Goal: Task Accomplishment & Management: Manage account settings

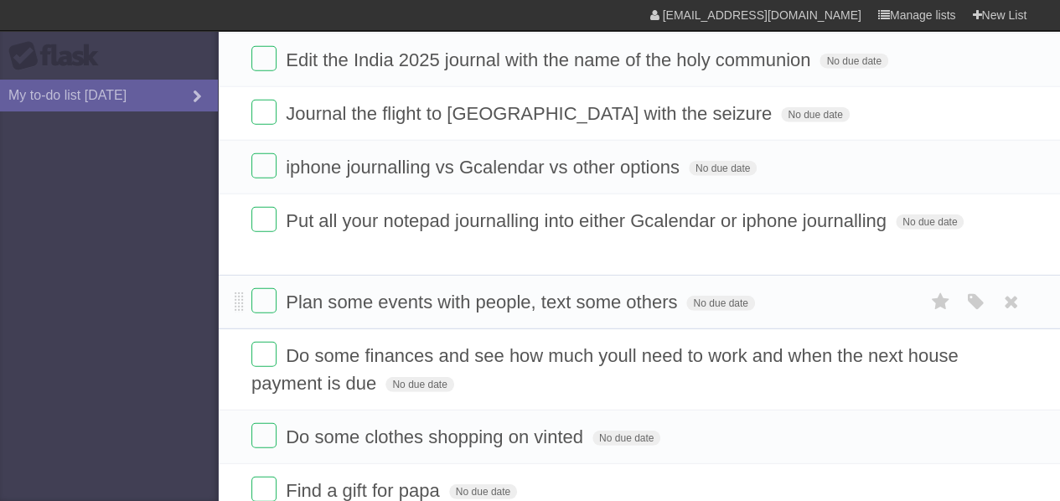
scroll to position [2147, 0]
click at [262, 290] on label at bounding box center [263, 301] width 25 height 25
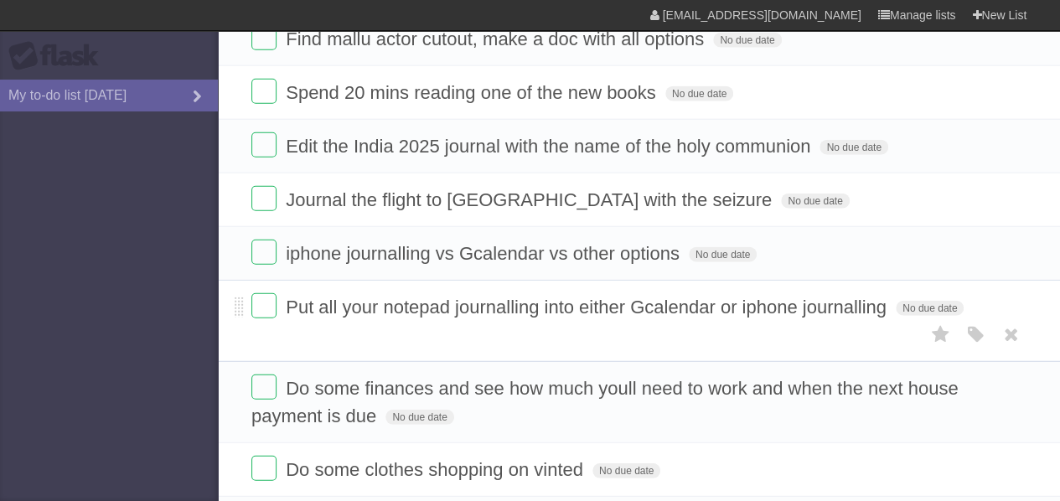
scroll to position [2016, 0]
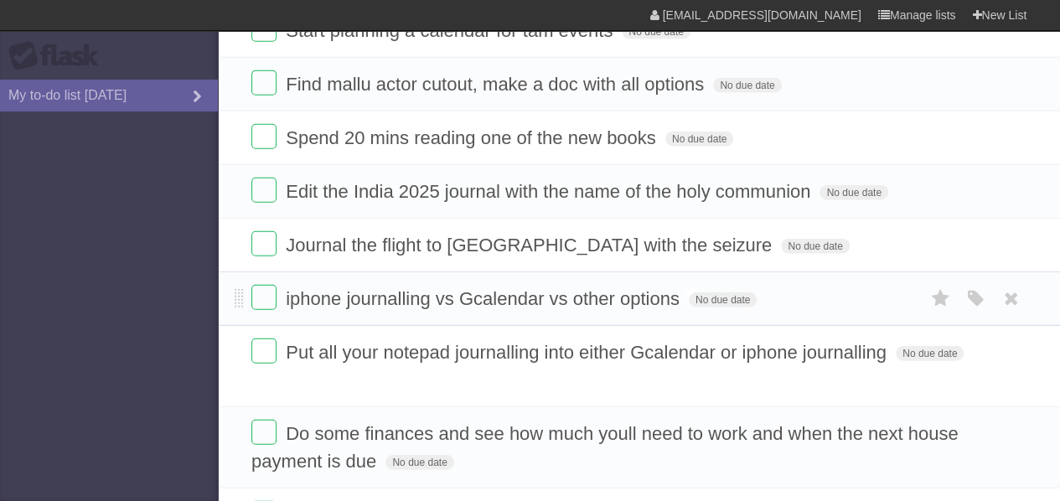
click at [503, 288] on span "iphone journalling vs Gcalendar vs other options" at bounding box center [485, 298] width 398 height 21
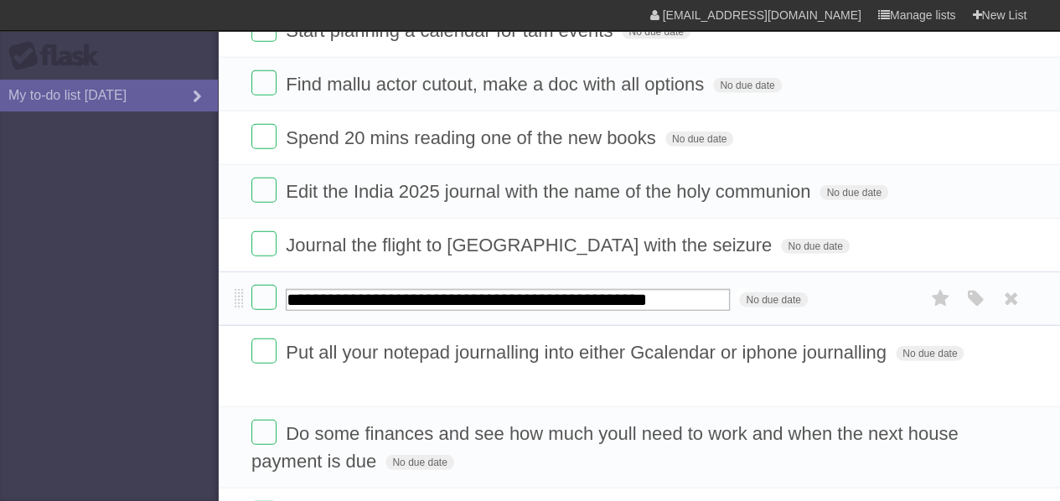
click at [503, 289] on input "**********" at bounding box center [508, 300] width 444 height 22
click at [615, 289] on input "**********" at bounding box center [508, 300] width 444 height 22
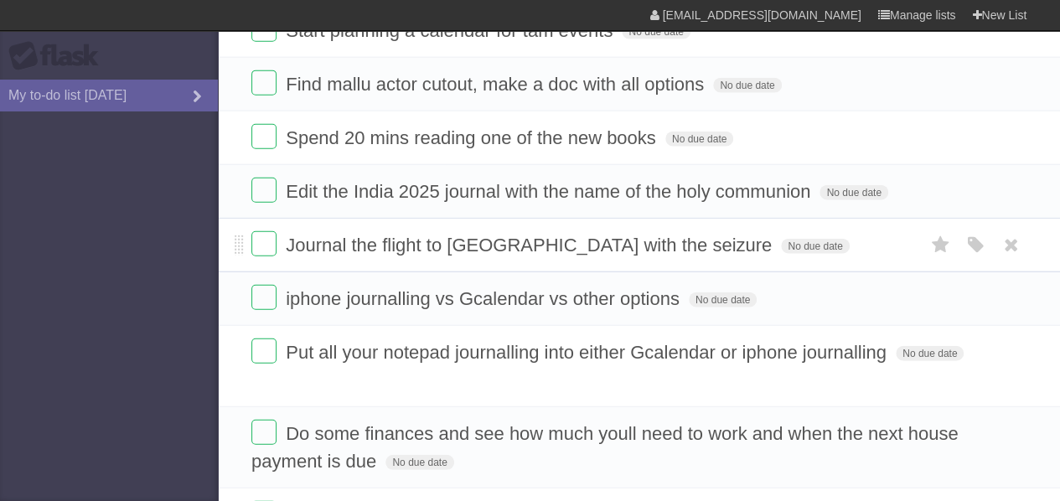
click at [566, 238] on form "Journal the flight to [GEOGRAPHIC_DATA] with the seizure No due date White Red …" at bounding box center [638, 245] width 775 height 28
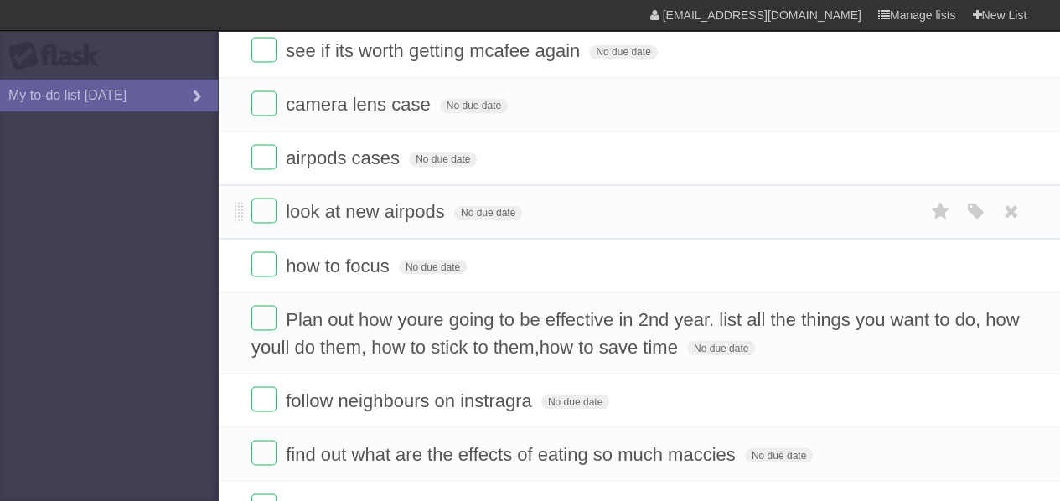
scroll to position [1326, 0]
click at [272, 207] on label at bounding box center [263, 208] width 25 height 25
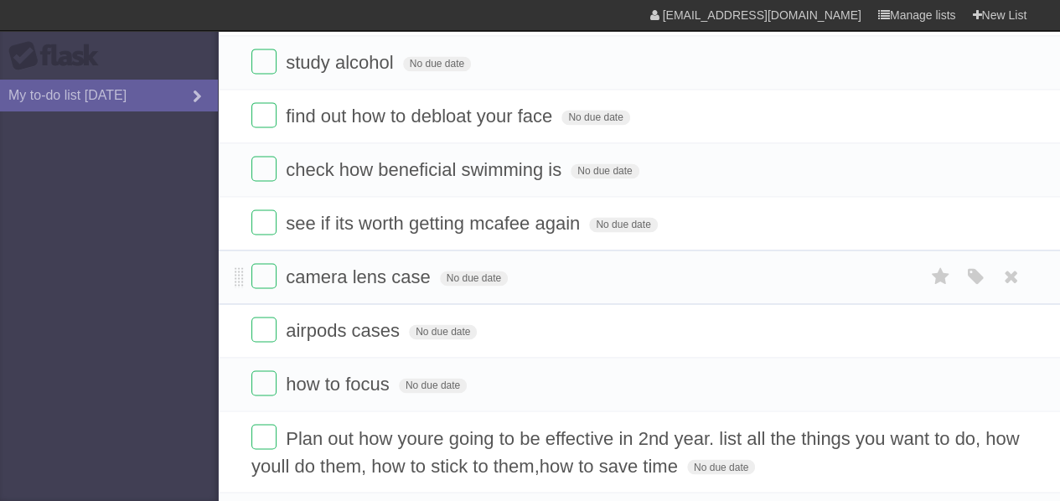
scroll to position [1151, 0]
click at [272, 220] on label at bounding box center [263, 222] width 25 height 25
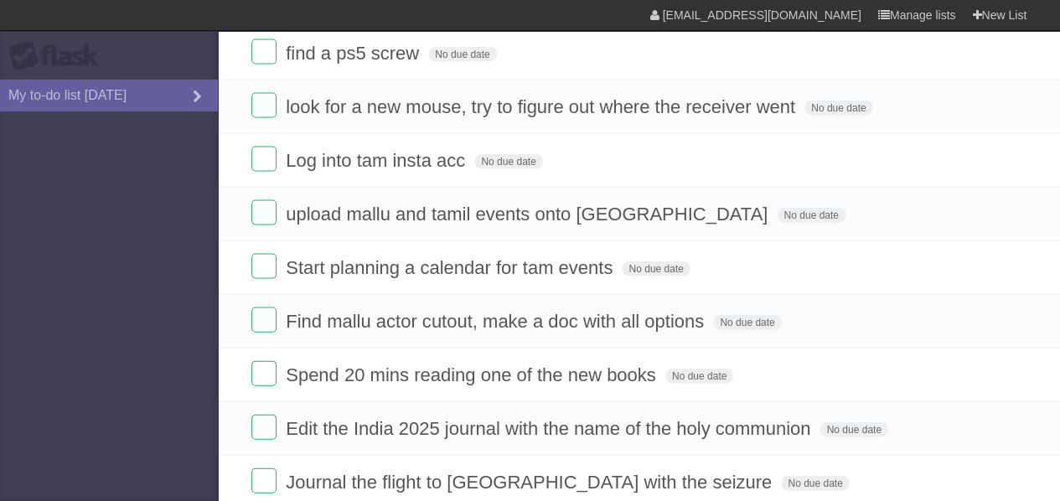
scroll to position [1671, 0]
click at [367, 312] on span "Find mallu actor cutout, make a doc with all options" at bounding box center [497, 322] width 423 height 21
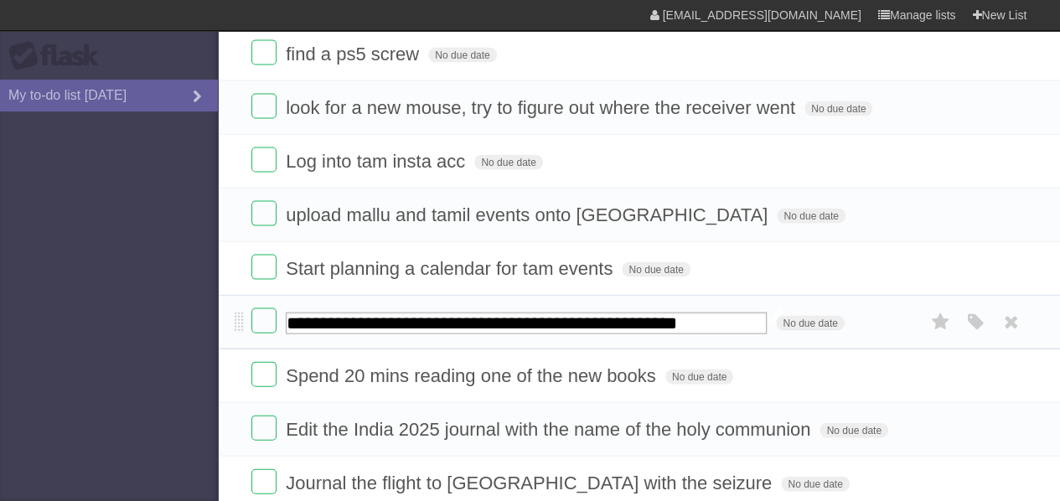
click at [367, 313] on input "**********" at bounding box center [526, 324] width 481 height 22
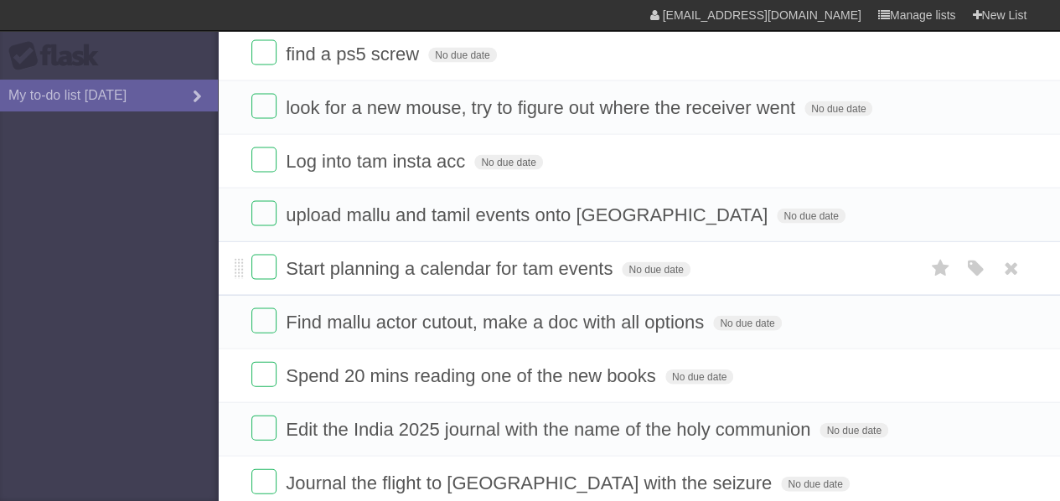
click at [370, 258] on span "Start planning a calendar for tam events" at bounding box center [451, 268] width 331 height 21
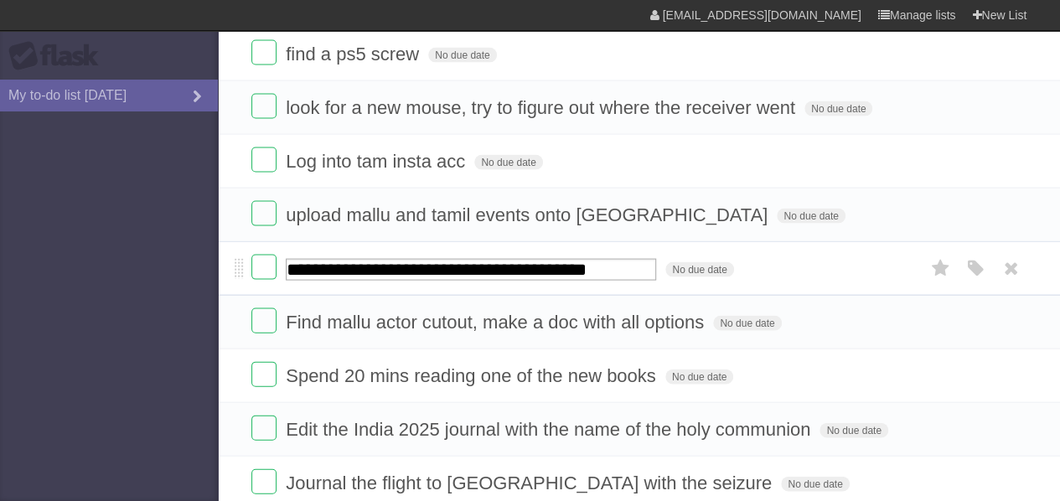
click at [370, 259] on input "**********" at bounding box center [471, 270] width 371 height 22
click at [399, 215] on li "upload mallu and tamil events onto [GEOGRAPHIC_DATA] No due date White Red Blue…" at bounding box center [639, 215] width 843 height 54
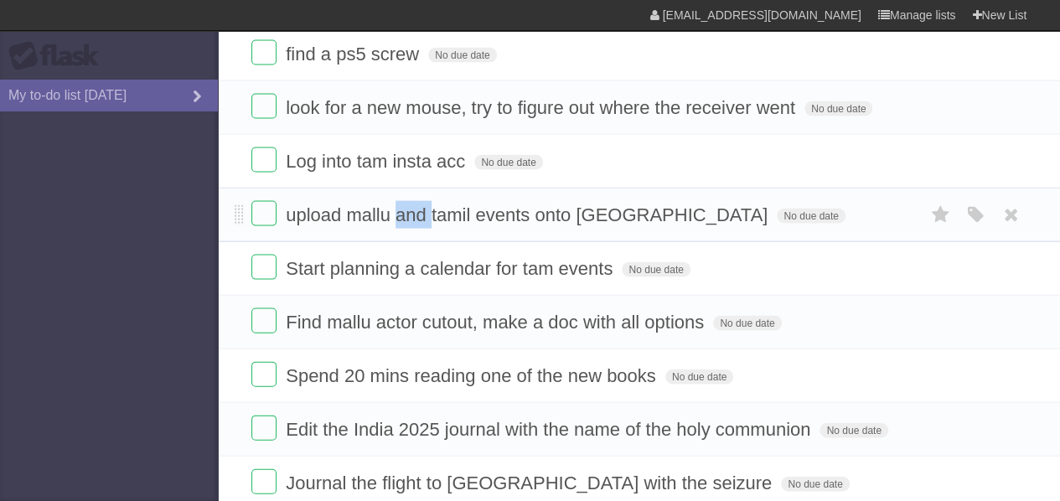
click at [399, 215] on li "upload mallu and tamil events onto [GEOGRAPHIC_DATA] No due date White Red Blue…" at bounding box center [639, 215] width 843 height 54
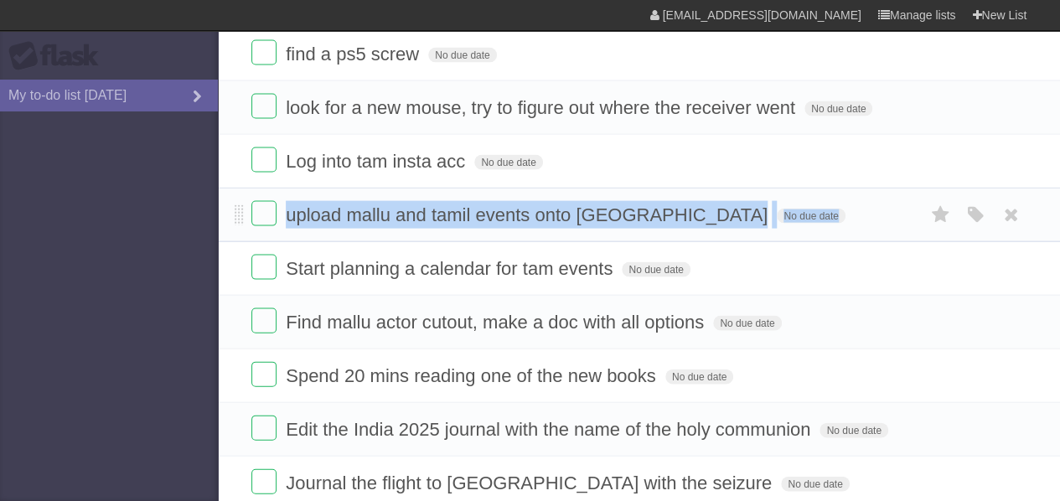
click at [399, 215] on li "upload mallu and tamil events onto [GEOGRAPHIC_DATA] No due date White Red Blue…" at bounding box center [639, 215] width 843 height 54
click at [490, 210] on form "upload mallu and tamil events onto [GEOGRAPHIC_DATA] No due date White Red Blue…" at bounding box center [638, 215] width 775 height 28
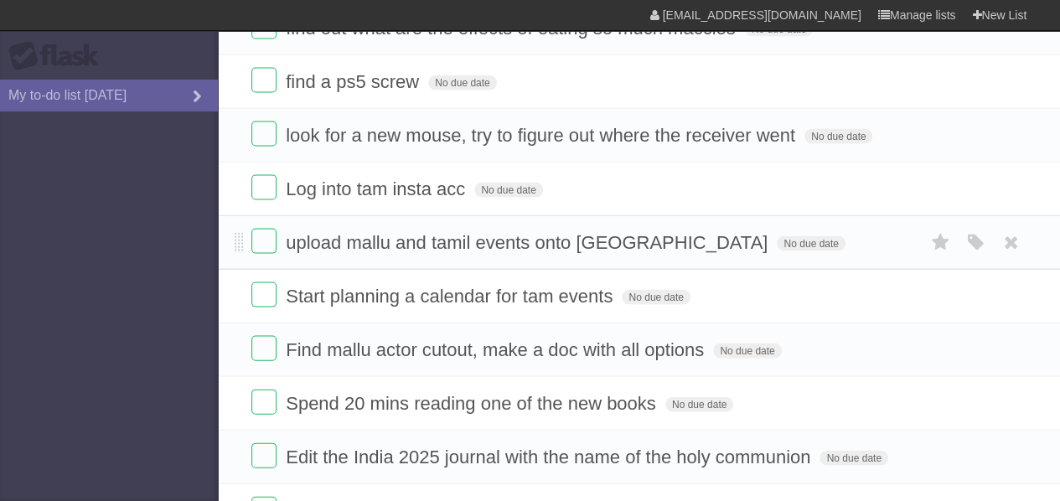
scroll to position [1642, 0]
click at [412, 126] on span "look for a new mouse, try to figure out where the receiver went" at bounding box center [543, 136] width 514 height 21
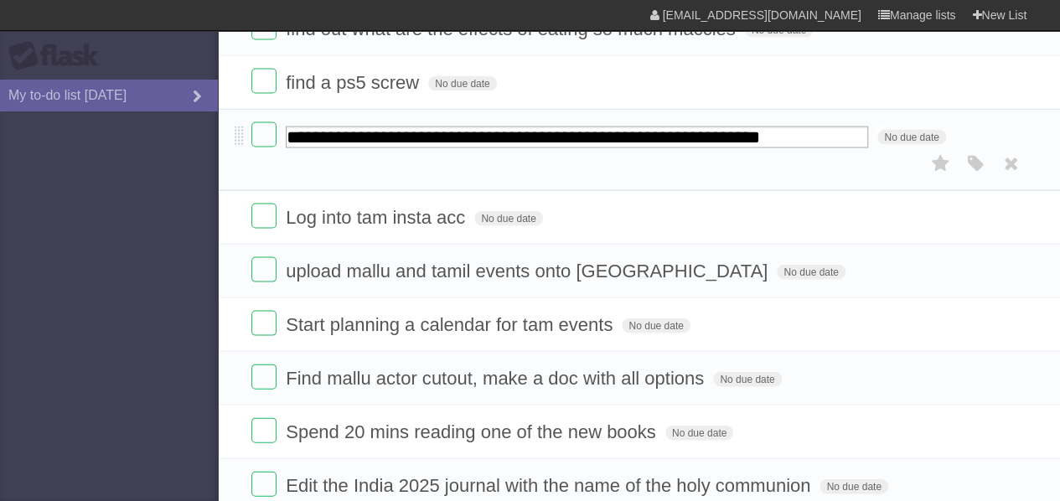
click at [412, 127] on input "**********" at bounding box center [577, 138] width 583 height 22
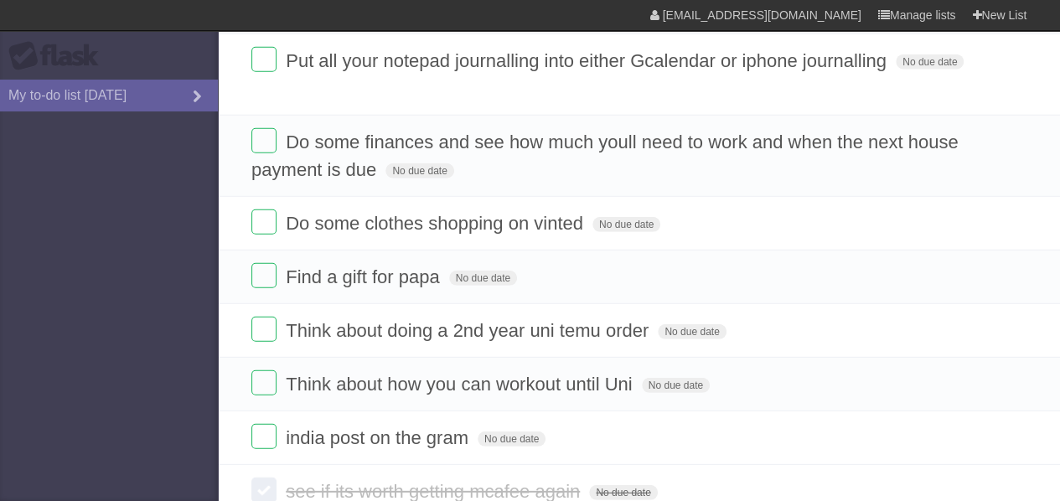
scroll to position [2190, 0]
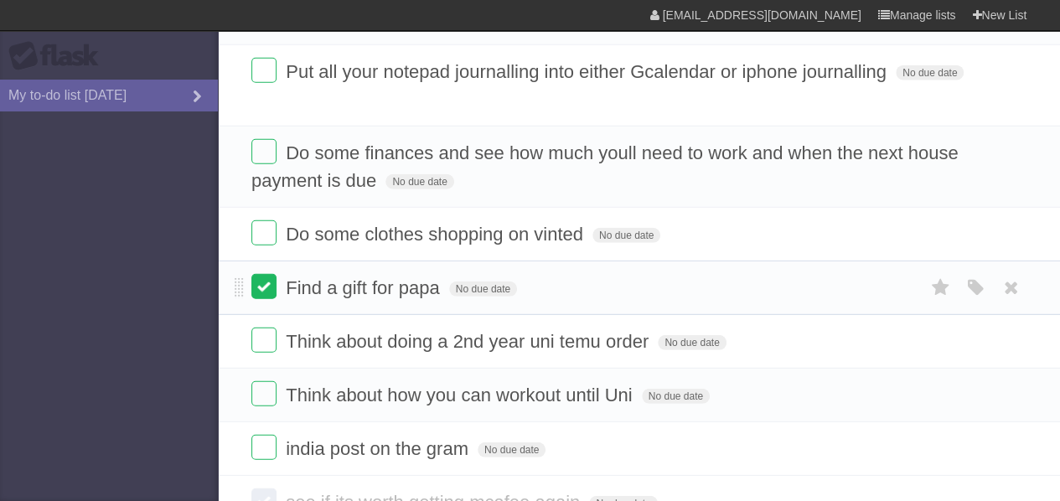
click at [266, 274] on label at bounding box center [263, 286] width 25 height 25
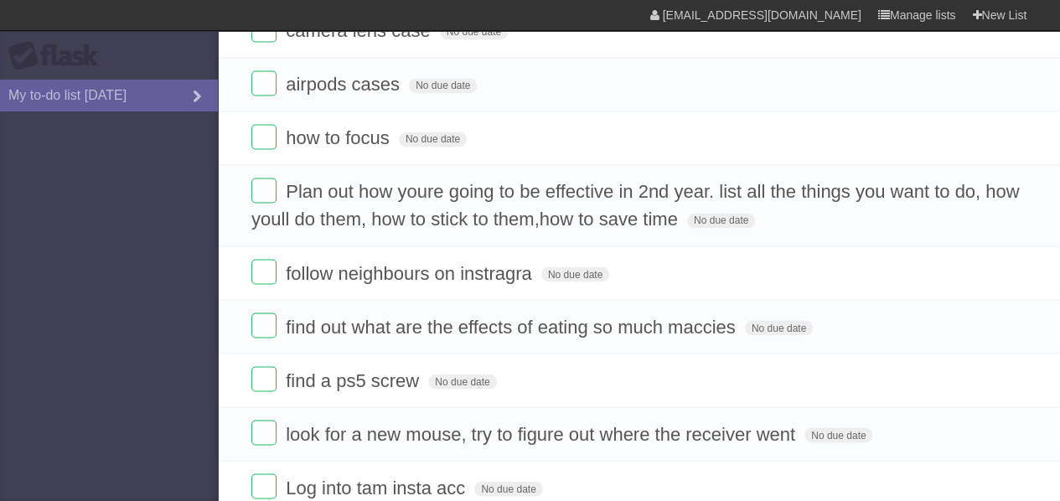
scroll to position [1314, 0]
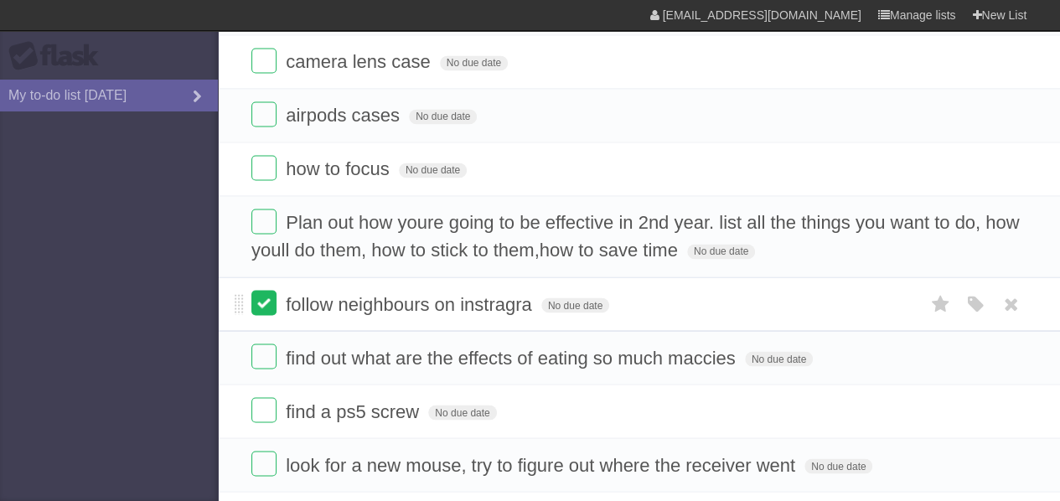
click at [261, 290] on label at bounding box center [263, 302] width 25 height 25
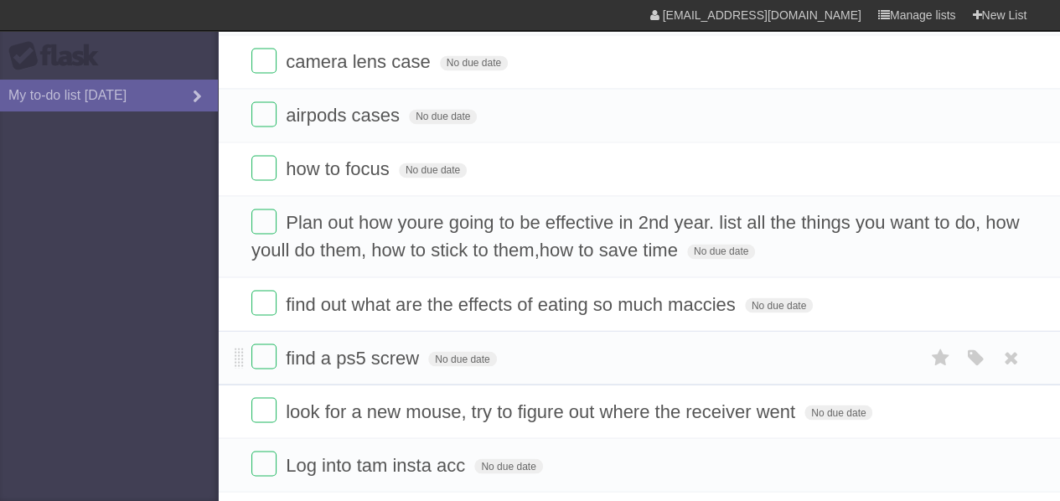
scroll to position [1380, 0]
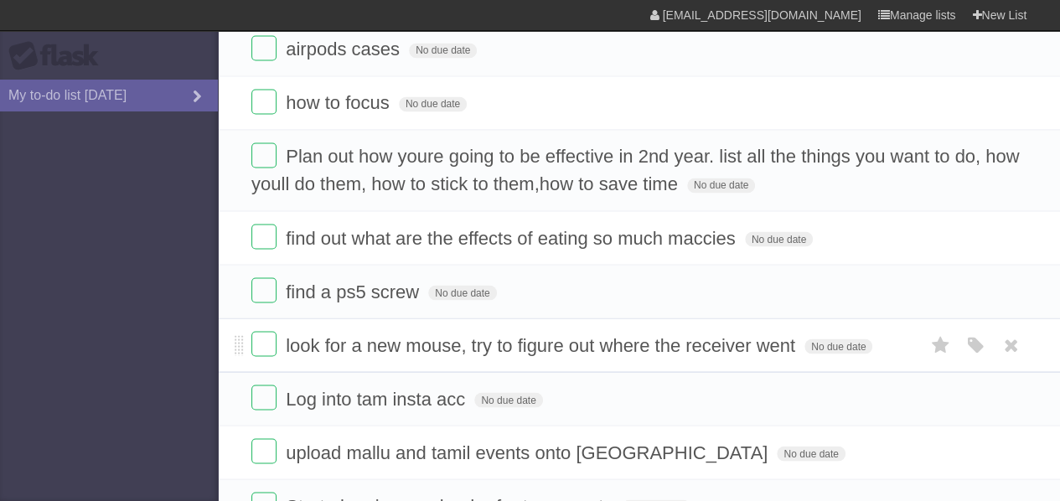
click at [382, 351] on li "look for a new mouse, try to figure out where the receiver went No due date Whi…" at bounding box center [639, 345] width 843 height 54
click at [466, 347] on li "look for a new mouse, try to figure out where the receiver went No due date Whi…" at bounding box center [639, 345] width 843 height 54
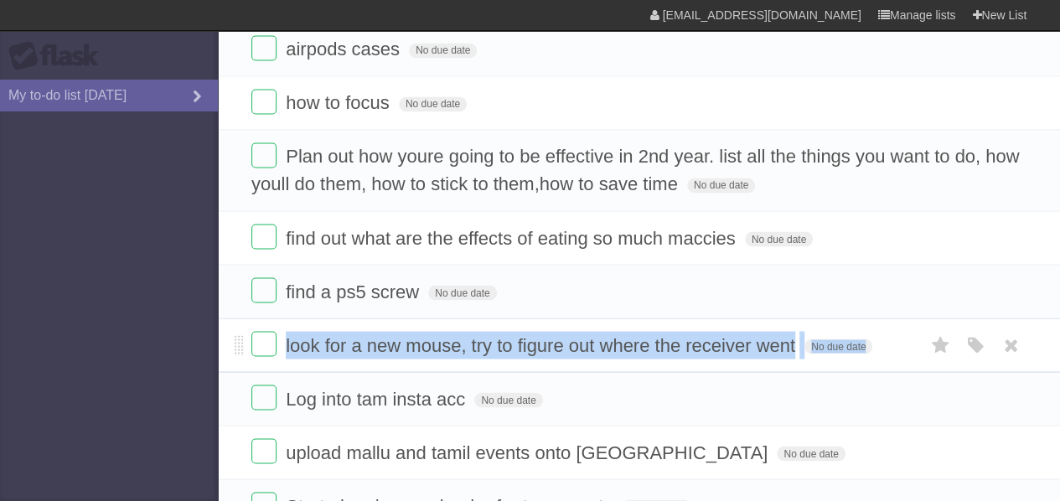
click at [466, 347] on li "look for a new mouse, try to figure out where the receiver went No due date Whi…" at bounding box center [639, 345] width 843 height 54
click at [413, 334] on span "look for a new mouse, try to figure out where the receiver went" at bounding box center [543, 344] width 514 height 21
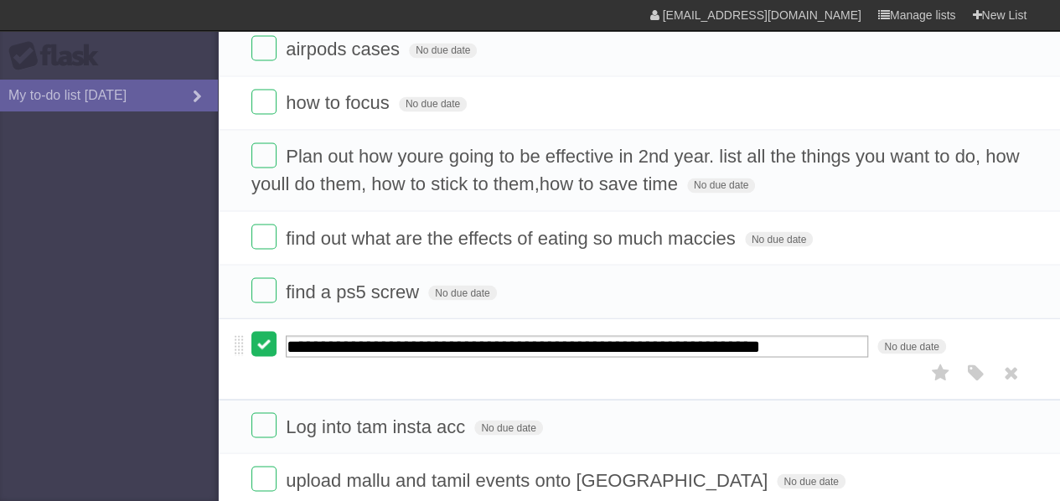
click at [269, 335] on label at bounding box center [263, 343] width 25 height 25
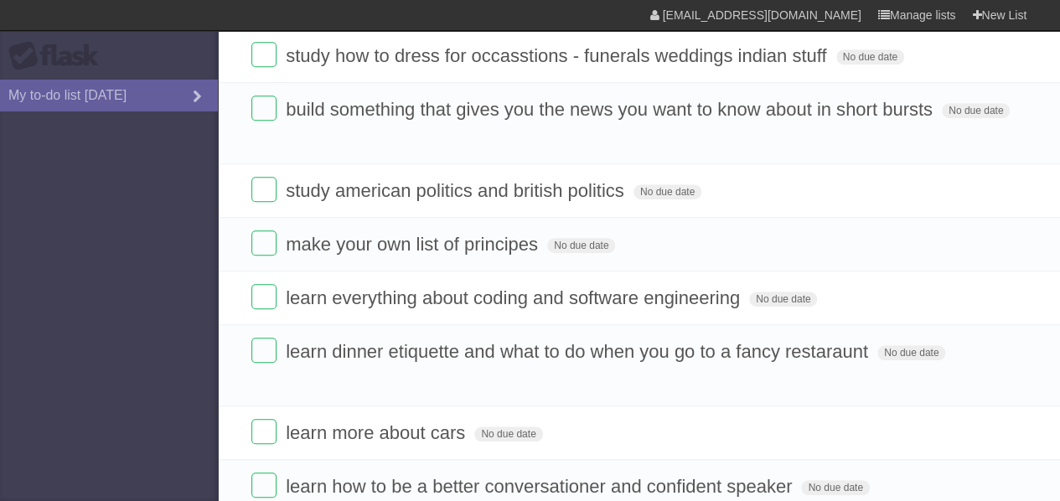
scroll to position [0, 0]
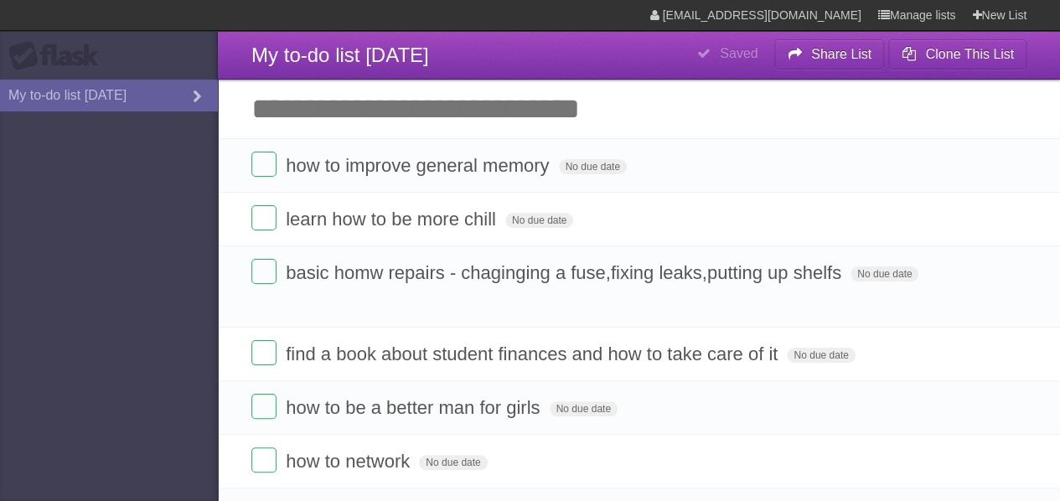
click at [494, 136] on input "Add another task" at bounding box center [639, 109] width 843 height 59
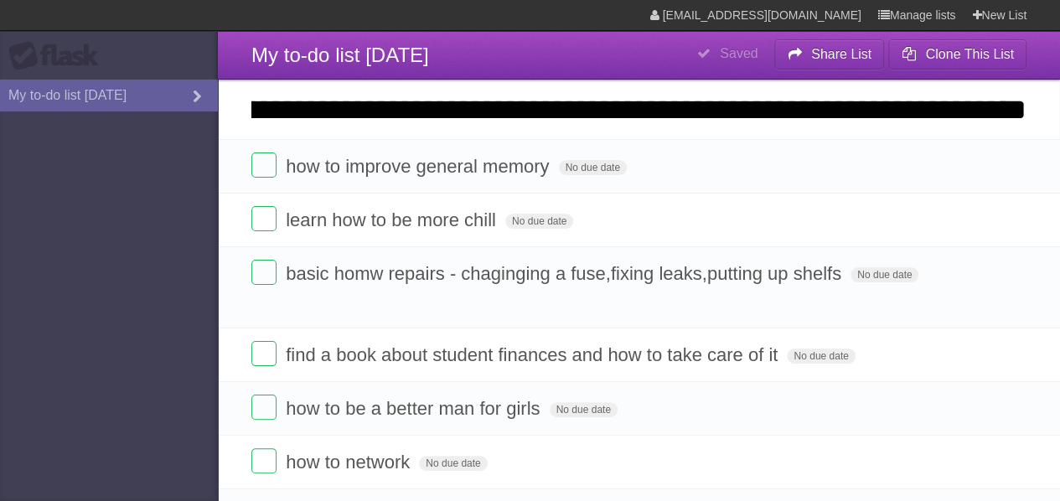
scroll to position [0, 483]
type input "**********"
click input "*********" at bounding box center [0, 0] width 0 height 0
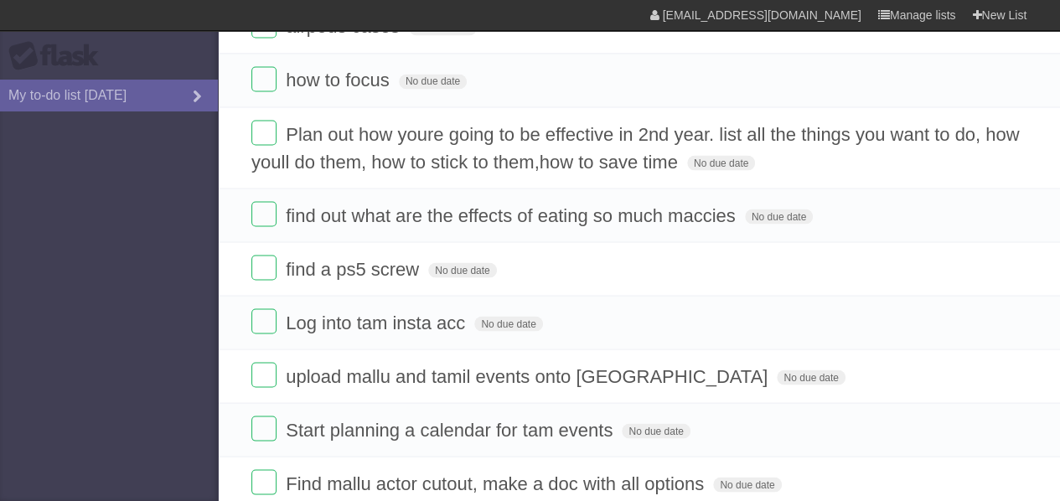
scroll to position [1486, 0]
click at [976, 150] on icon "button" at bounding box center [975, 161] width 23 height 22
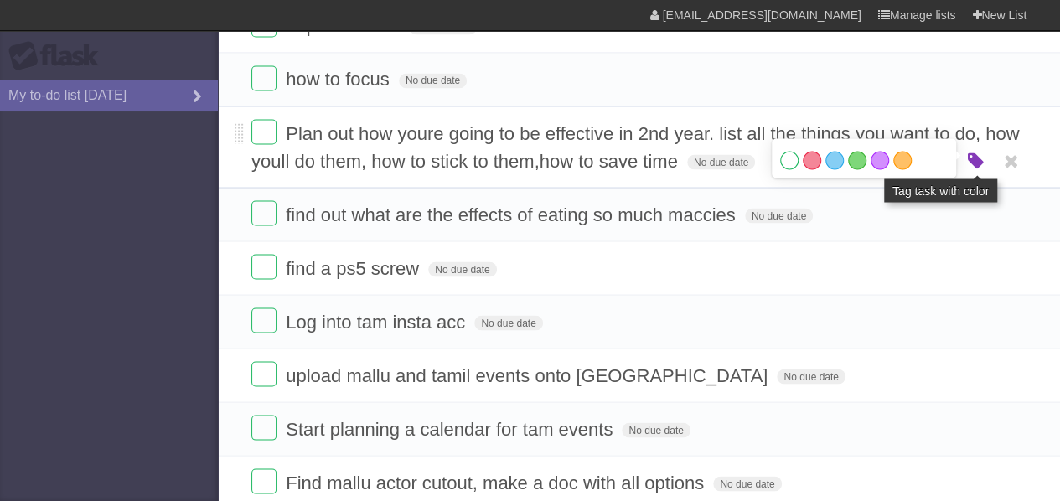
click at [976, 150] on icon "button" at bounding box center [975, 161] width 23 height 22
click at [900, 151] on label "Orange" at bounding box center [903, 160] width 18 height 18
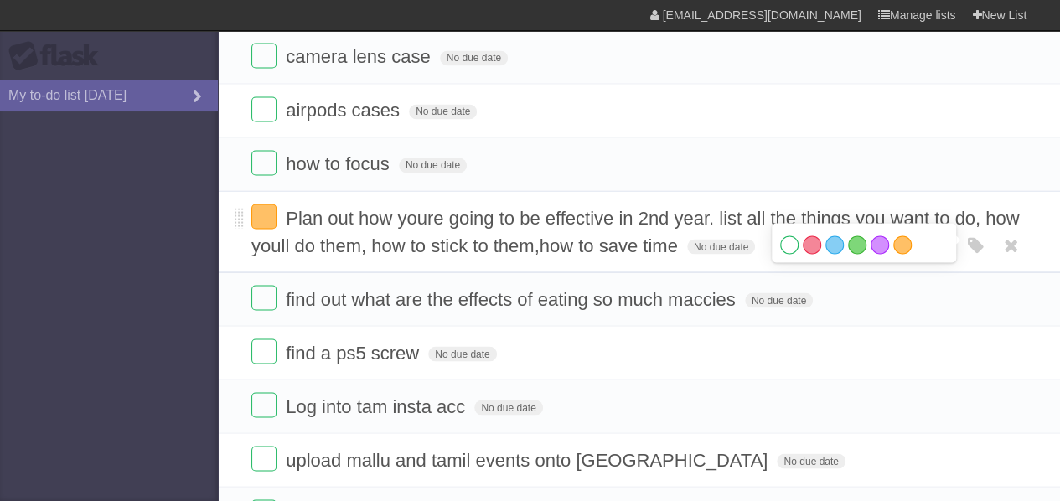
scroll to position [1396, 0]
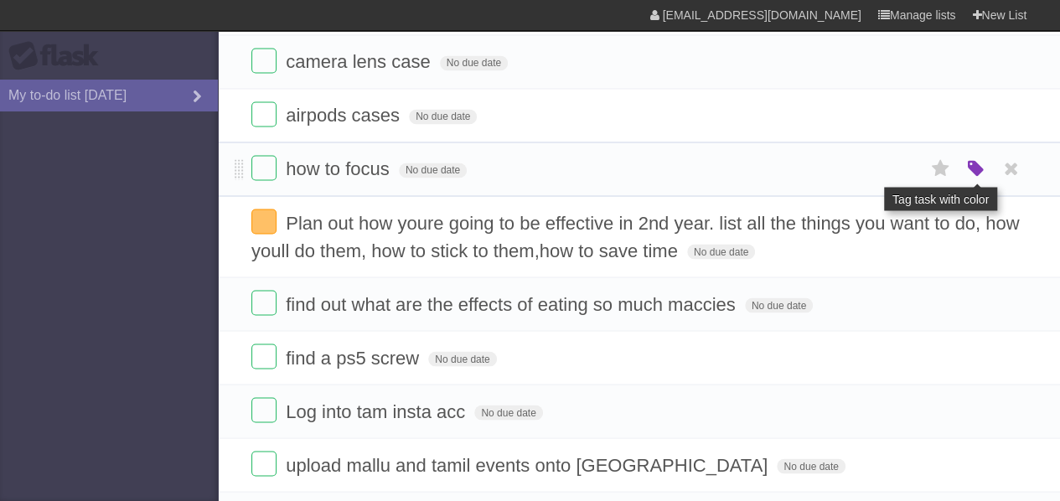
click at [977, 158] on icon "button" at bounding box center [975, 169] width 23 height 22
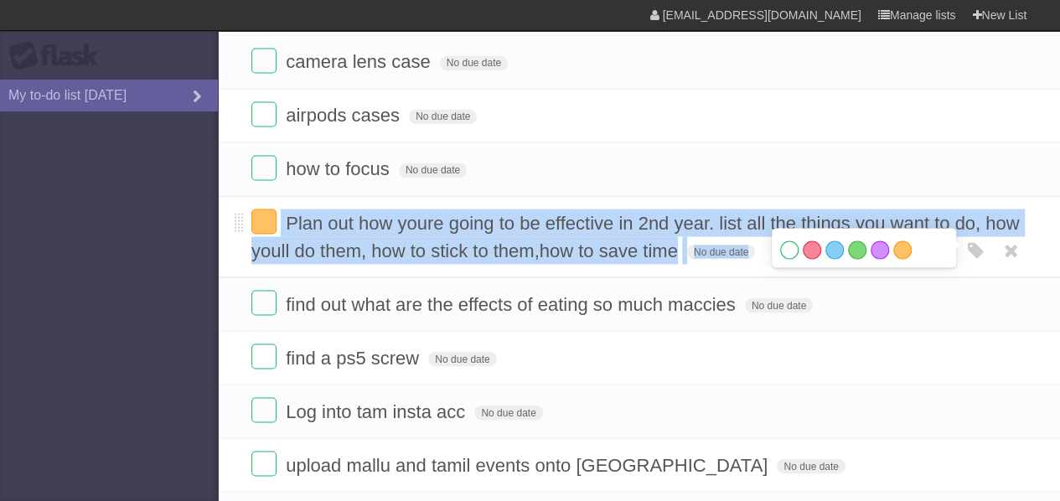
drag, startPoint x: 887, startPoint y: 164, endPoint x: 982, endPoint y: 251, distance: 128.2
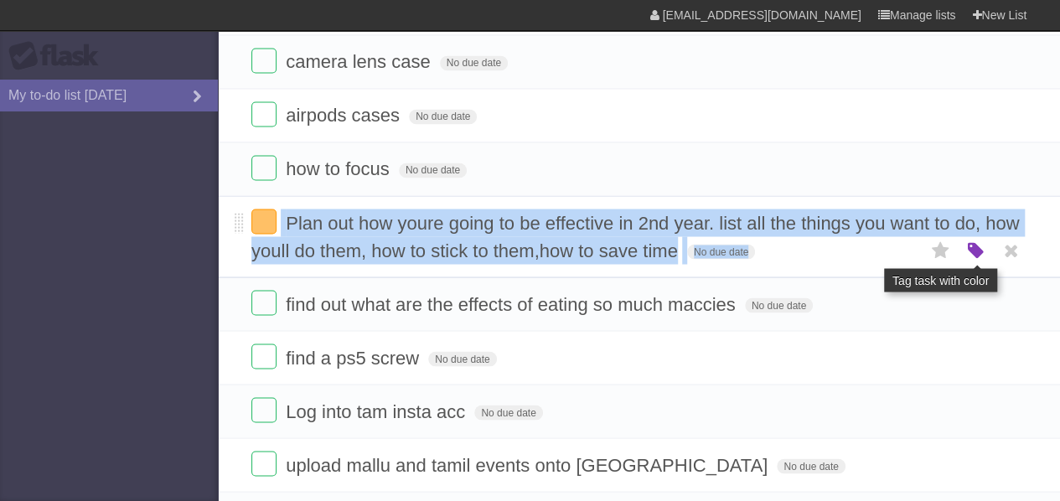
click at [981, 240] on icon "button" at bounding box center [975, 251] width 23 height 22
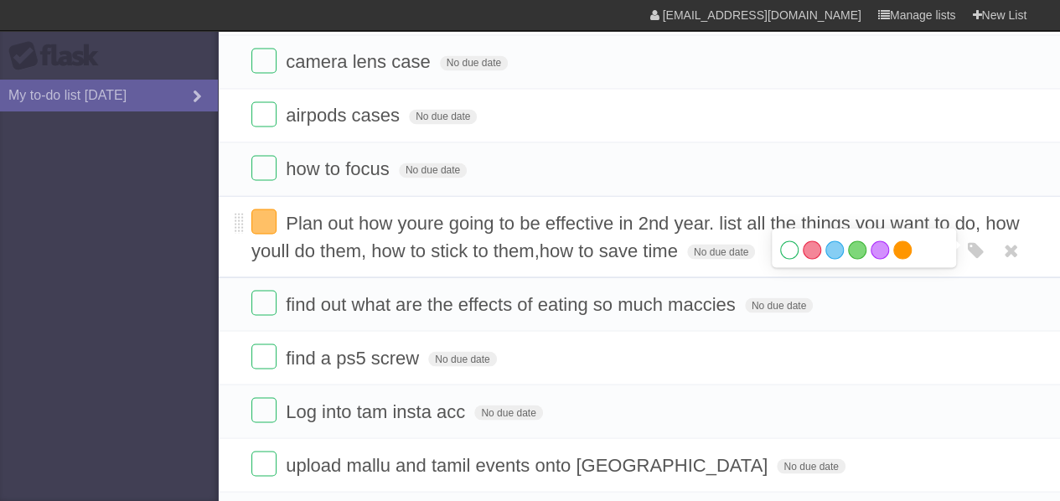
click at [893, 241] on div "White Red Blue Green Purple Orange" at bounding box center [864, 252] width 168 height 23
click at [785, 241] on label "White" at bounding box center [789, 250] width 18 height 18
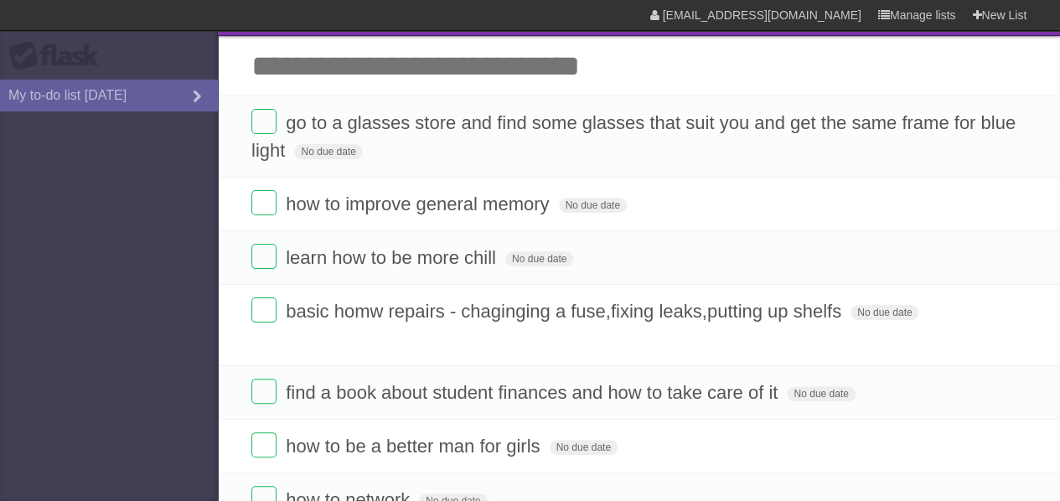
scroll to position [0, 0]
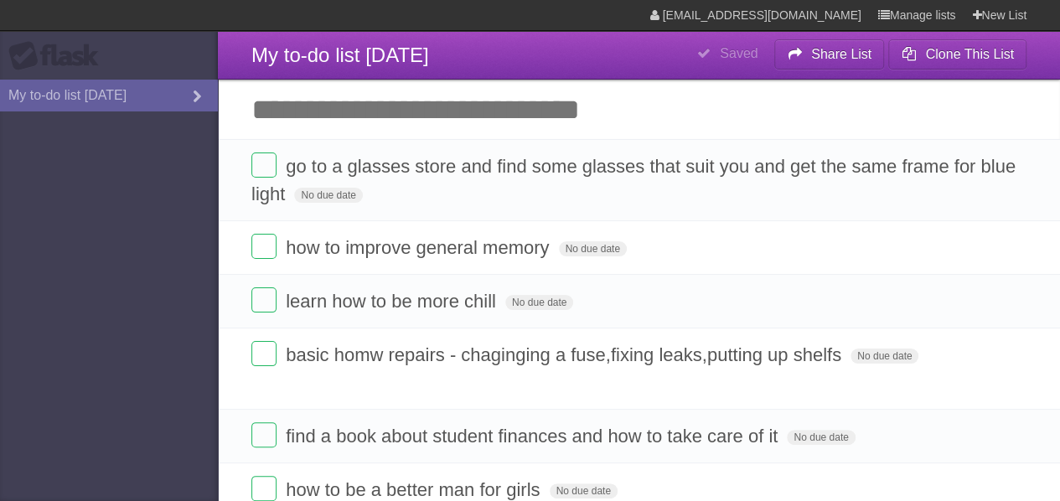
drag, startPoint x: 618, startPoint y: 155, endPoint x: 156, endPoint y: 257, distance: 472.9
click at [156, 257] on aside "Flask My to-do list [DATE]" at bounding box center [109, 250] width 218 height 501
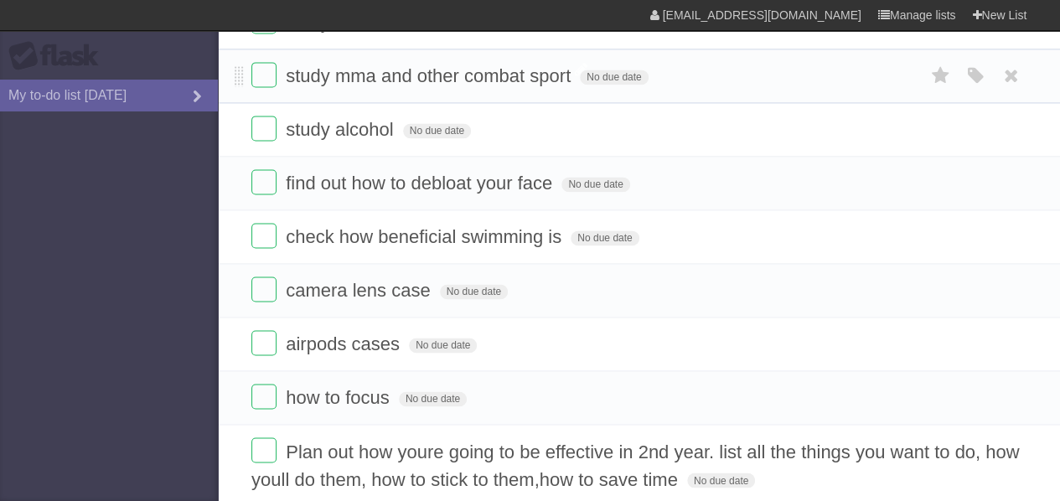
scroll to position [1214, 0]
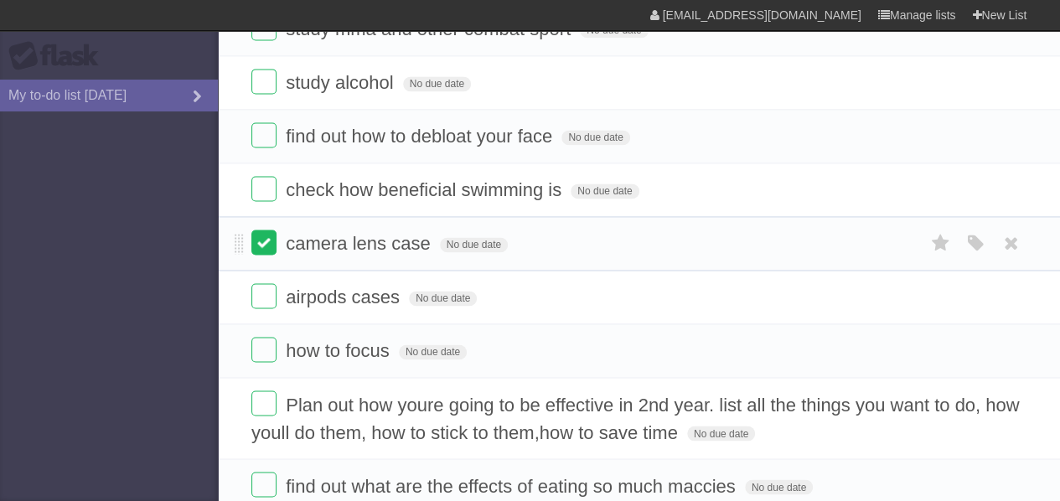
click at [267, 238] on label at bounding box center [263, 242] width 25 height 25
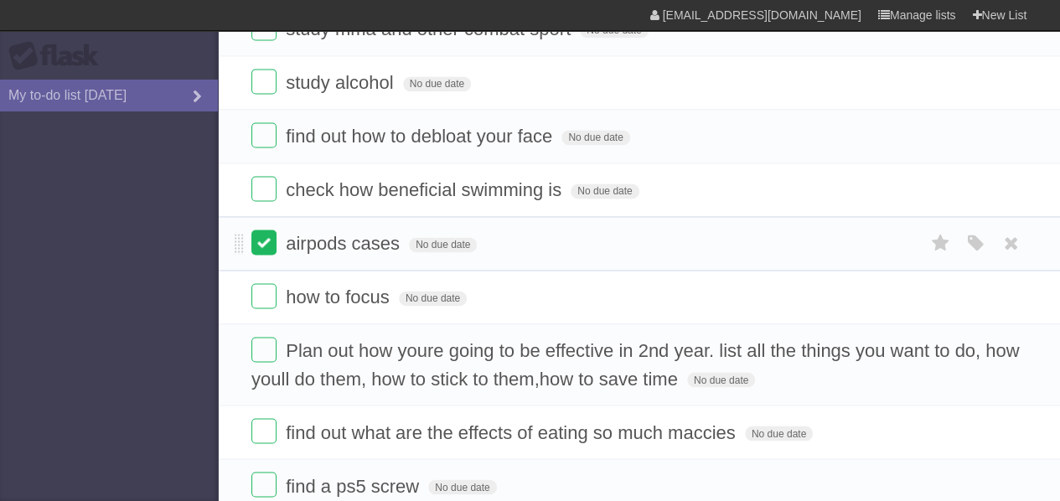
click at [267, 235] on label at bounding box center [263, 242] width 25 height 25
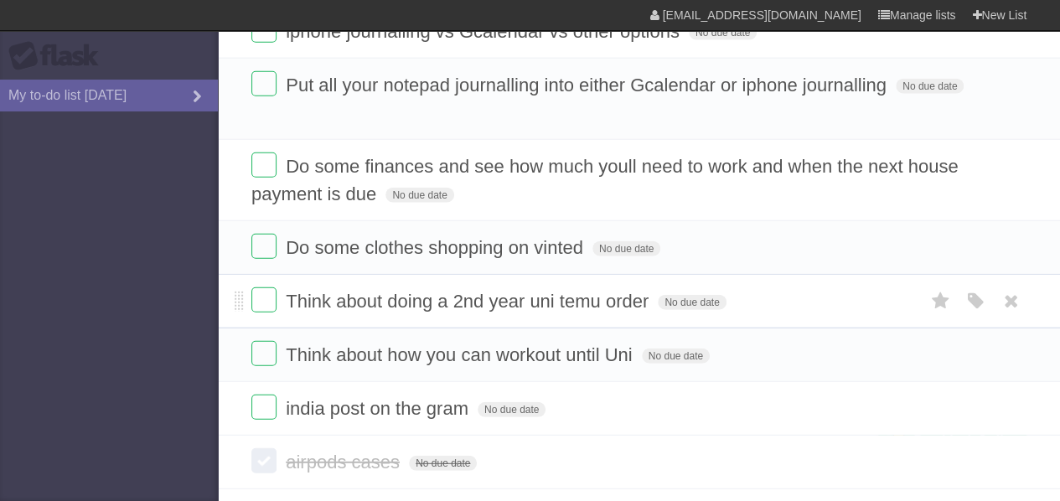
scroll to position [2008, 0]
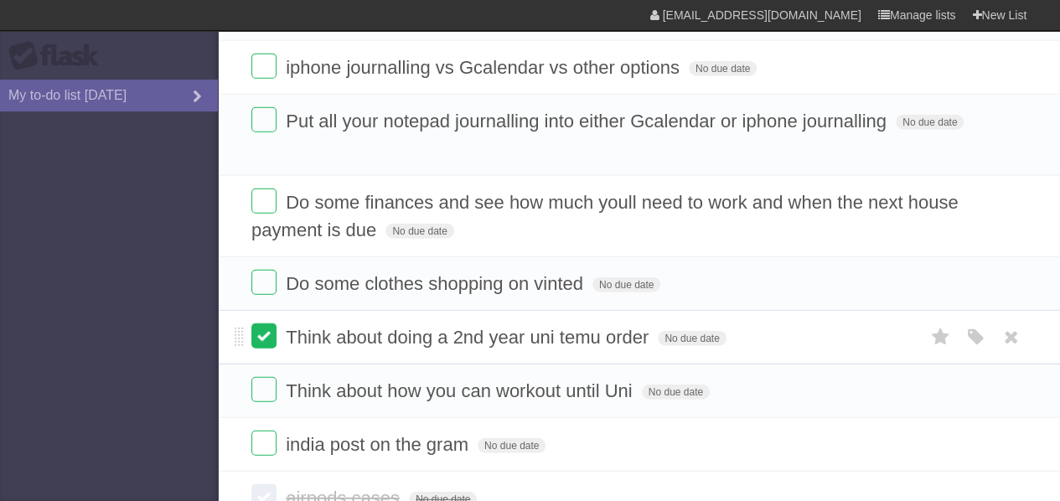
click at [271, 324] on label at bounding box center [263, 336] width 25 height 25
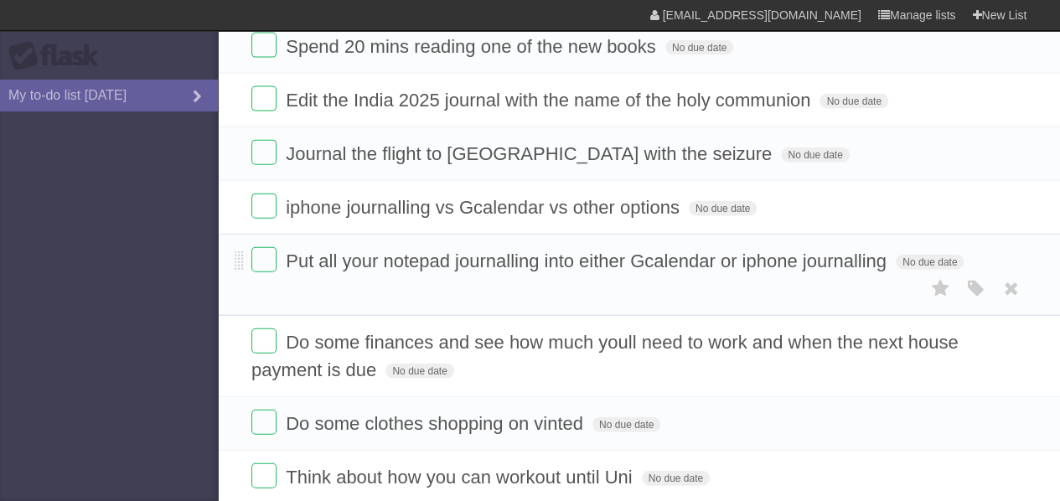
scroll to position [1867, 0]
click at [360, 251] on span "Put all your notepad journalling into either Gcalendar or iphone journalling" at bounding box center [588, 261] width 605 height 21
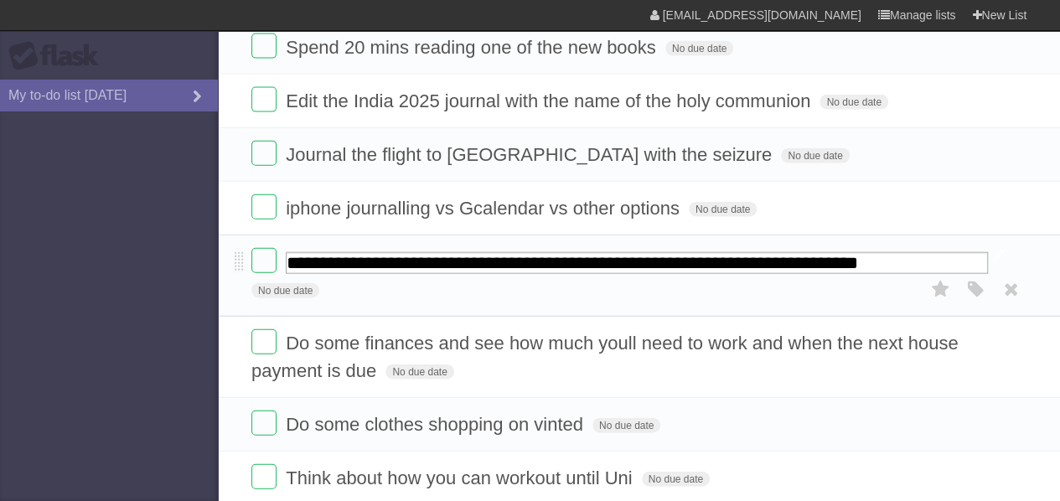
click at [360, 248] on form "**********" at bounding box center [638, 275] width 775 height 55
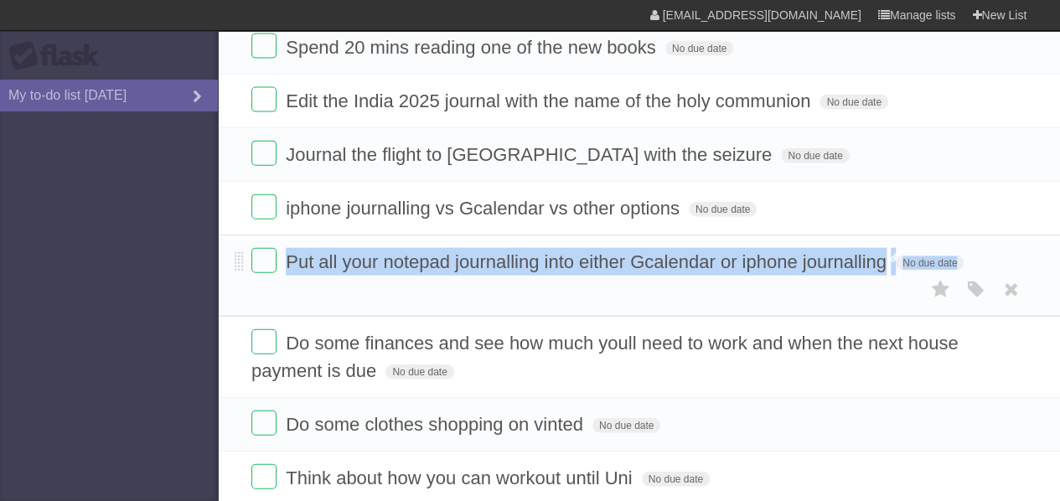
click at [360, 251] on span "Put all your notepad journalling into either Gcalendar or iphone journalling" at bounding box center [588, 261] width 605 height 21
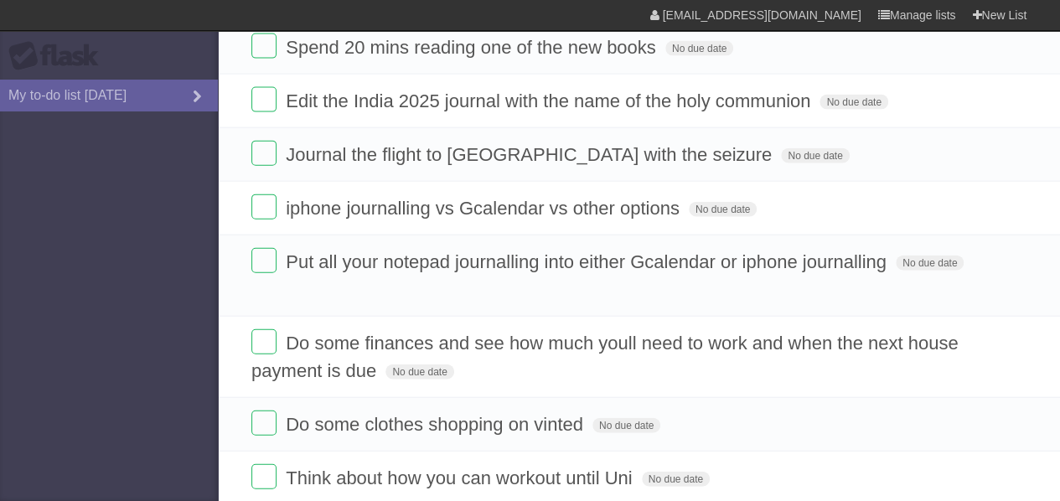
click at [122, 290] on aside "Flask My to-do list [DATE]" at bounding box center [109, 250] width 218 height 501
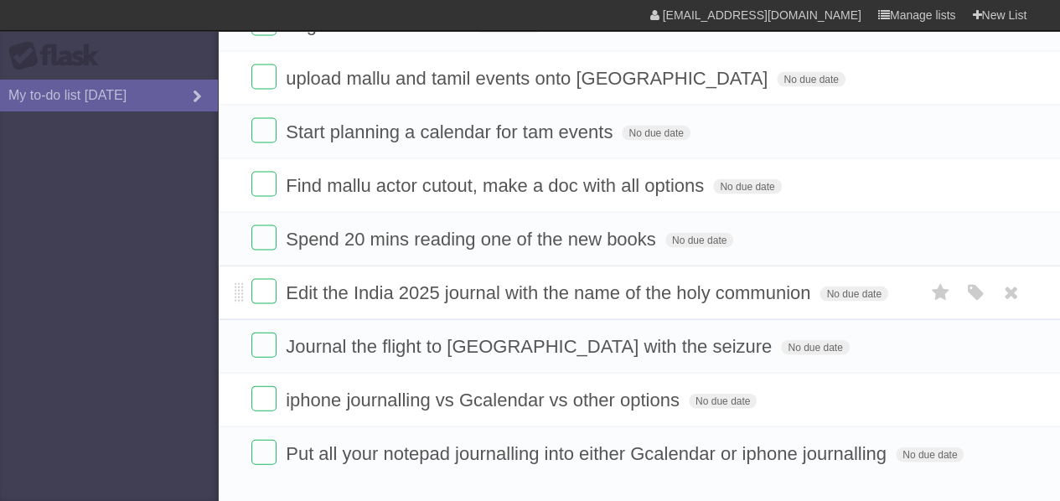
scroll to position [1648, 0]
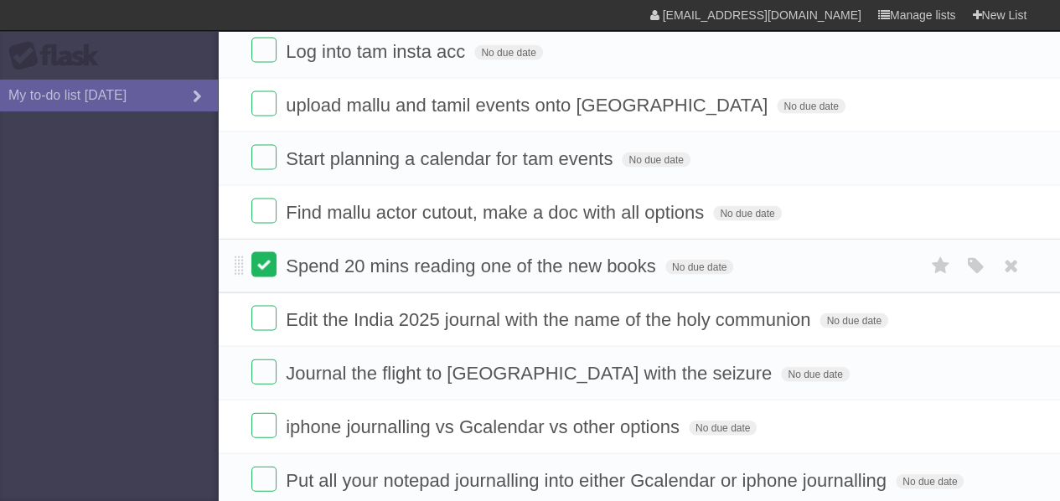
click at [264, 252] on label at bounding box center [263, 264] width 25 height 25
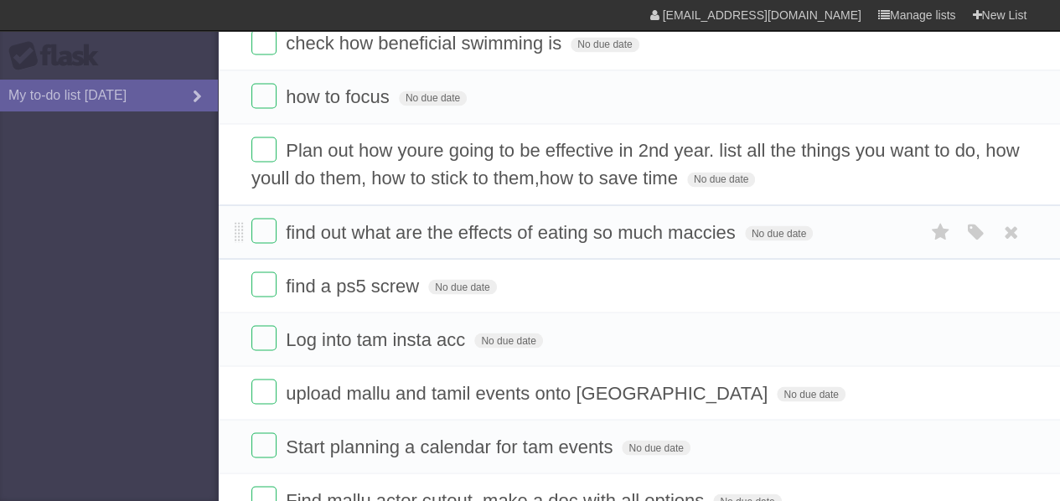
scroll to position [1359, 0]
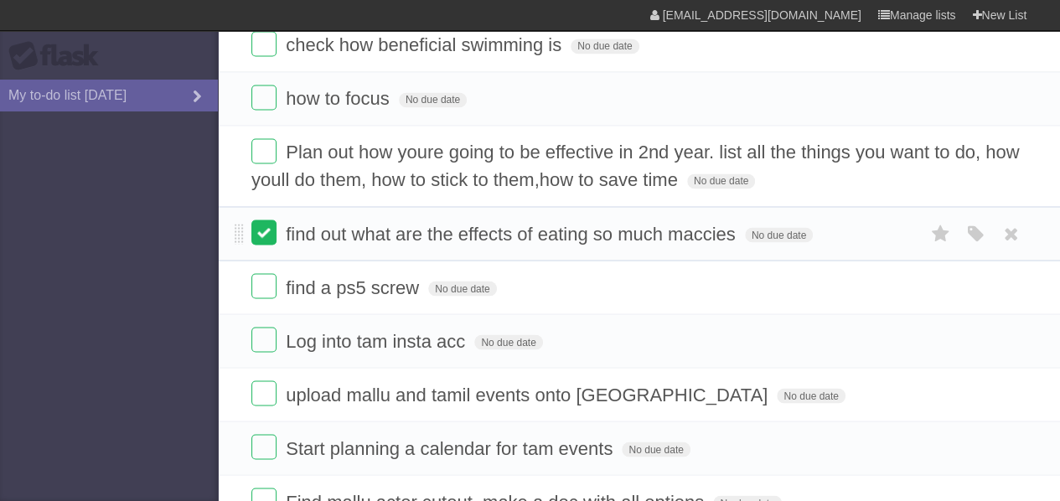
click at [268, 220] on label at bounding box center [263, 232] width 25 height 25
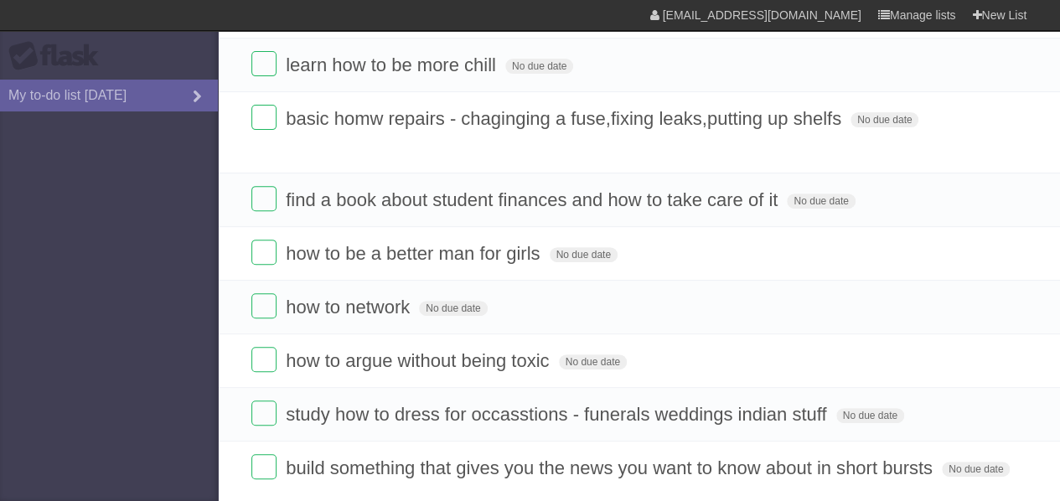
scroll to position [0, 0]
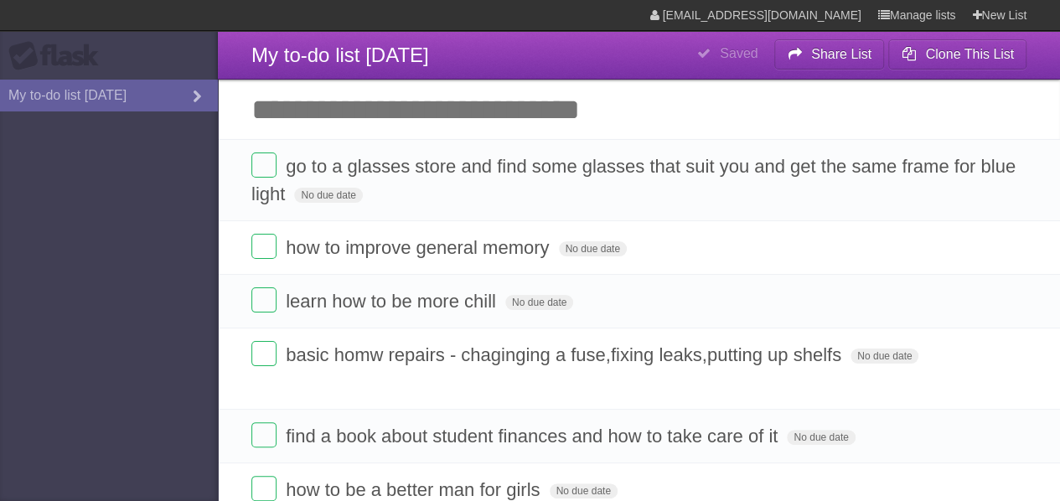
click at [366, 117] on input "Add another task" at bounding box center [639, 110] width 843 height 60
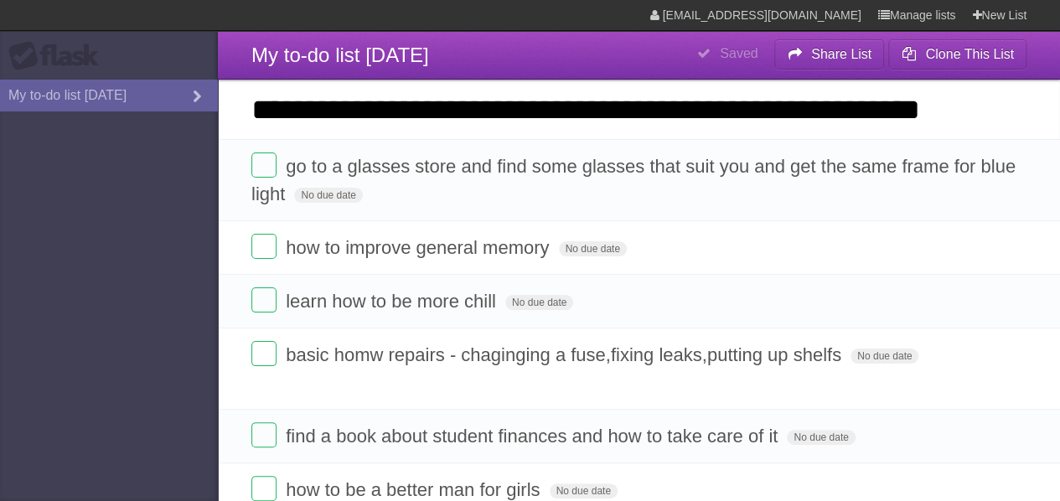
click input "*********" at bounding box center [0, 0] width 0 height 0
type input "**********"
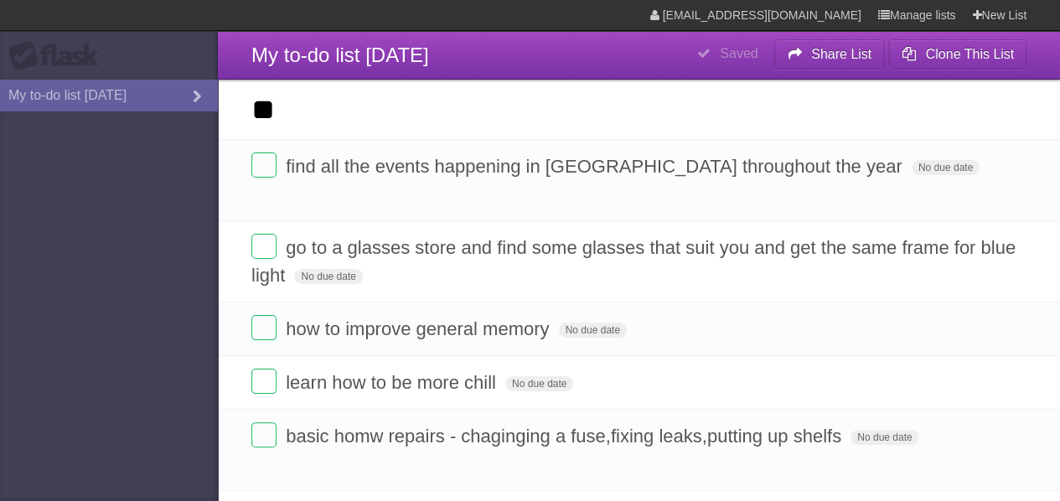
type input "*"
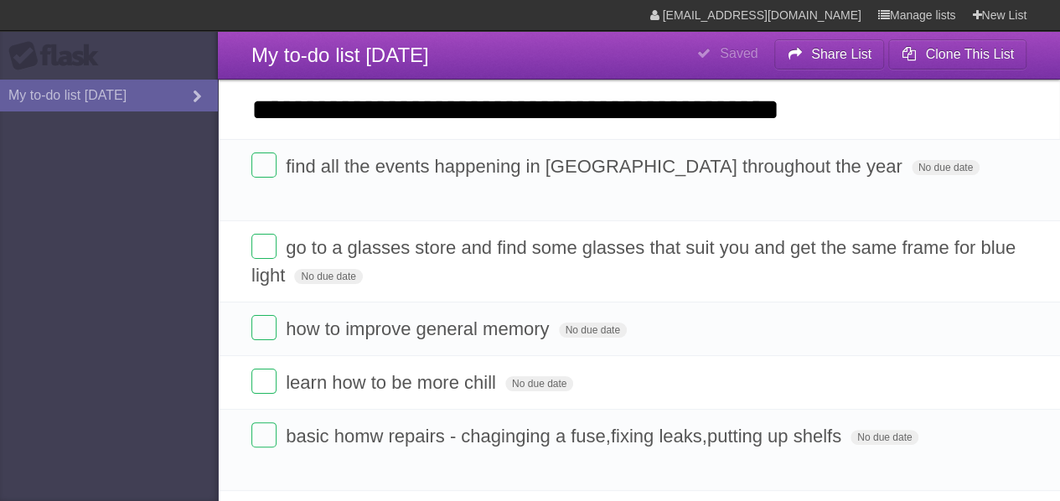
type input "**********"
click input "*********" at bounding box center [0, 0] width 0 height 0
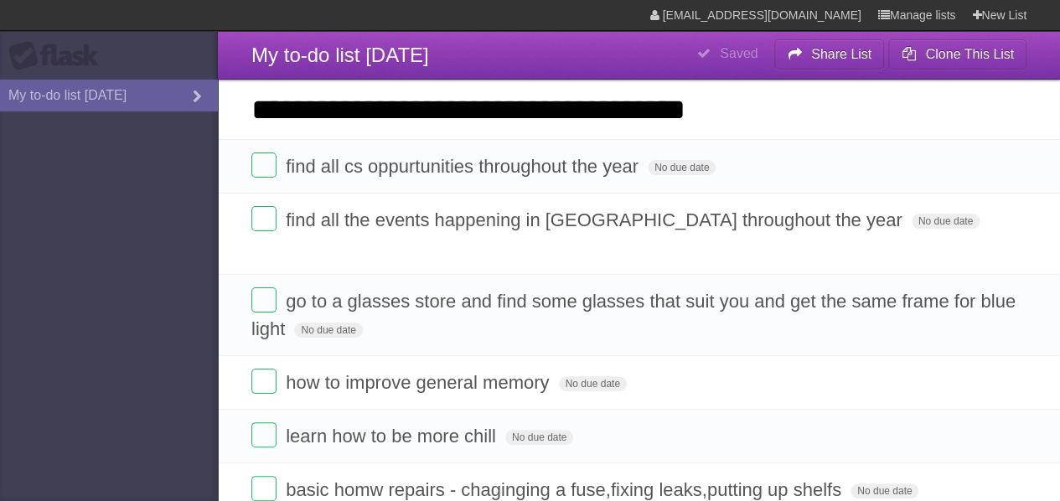
type input "**********"
click input "*********" at bounding box center [0, 0] width 0 height 0
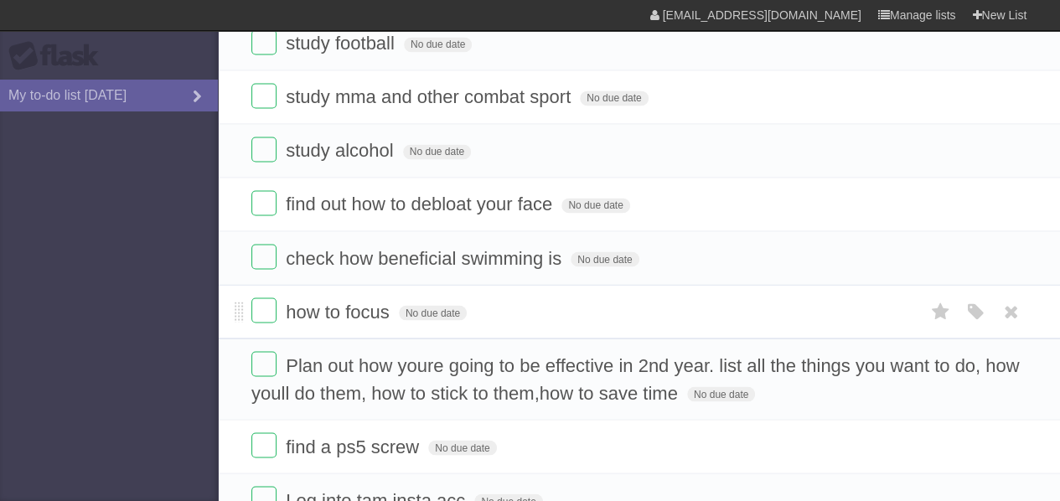
scroll to position [1335, 0]
